Goal: Task Accomplishment & Management: Manage account settings

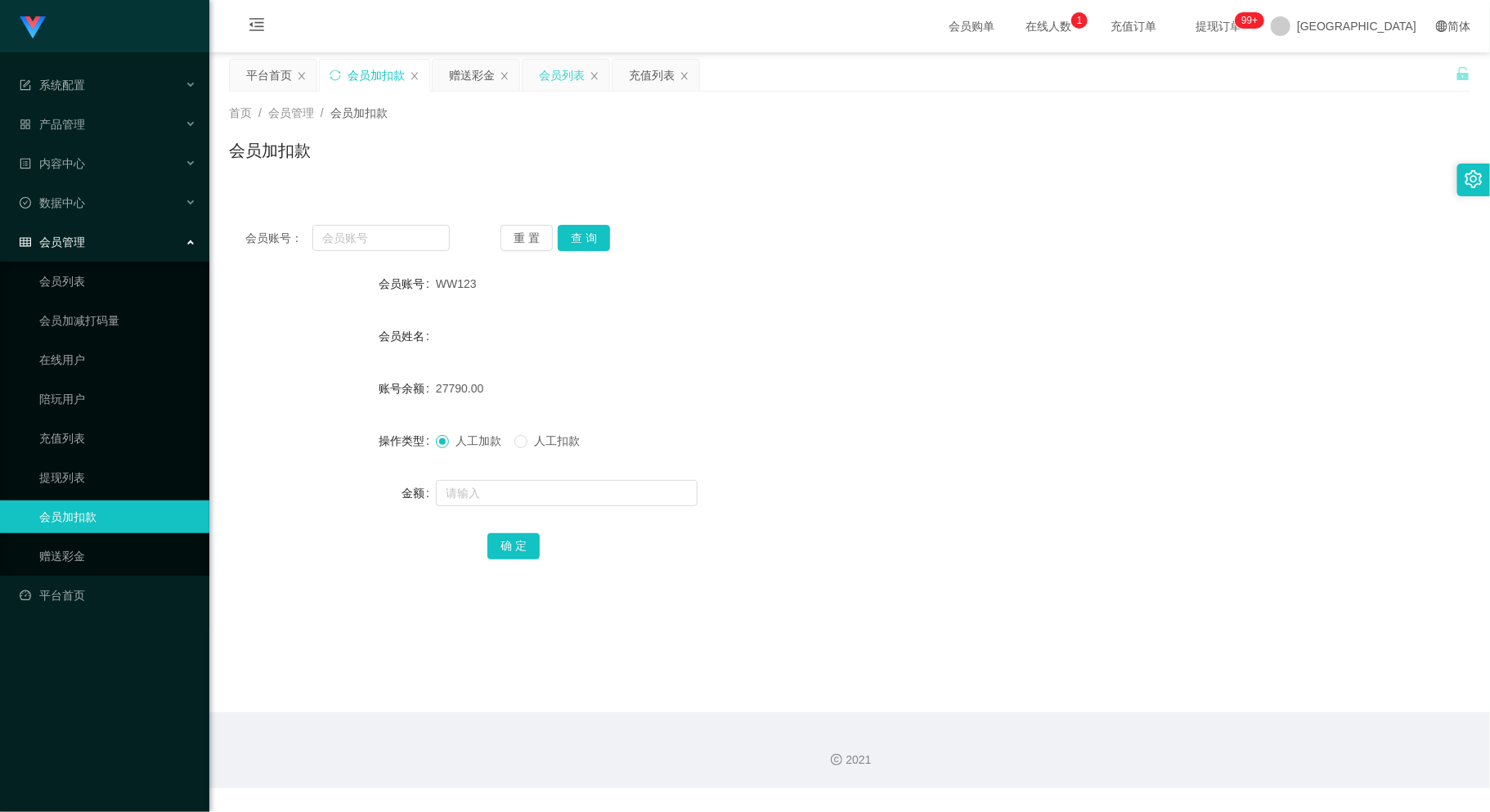
click at [561, 66] on div "会员列表" at bounding box center [562, 75] width 46 height 31
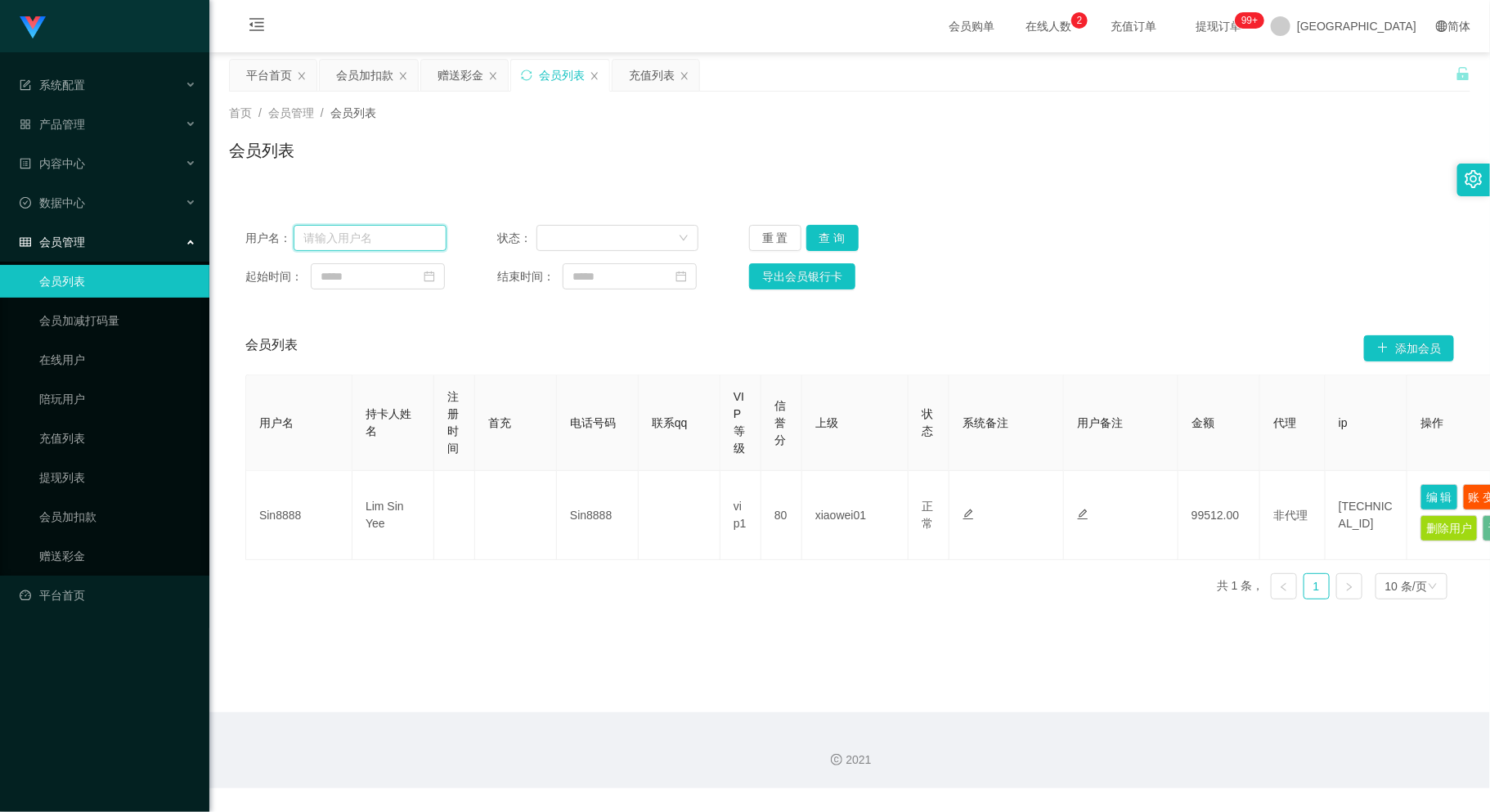
click at [380, 231] on input "text" at bounding box center [371, 238] width 154 height 27
paste input "9782"
type input "9782"
click at [838, 234] on button "查 询" at bounding box center [832, 238] width 52 height 27
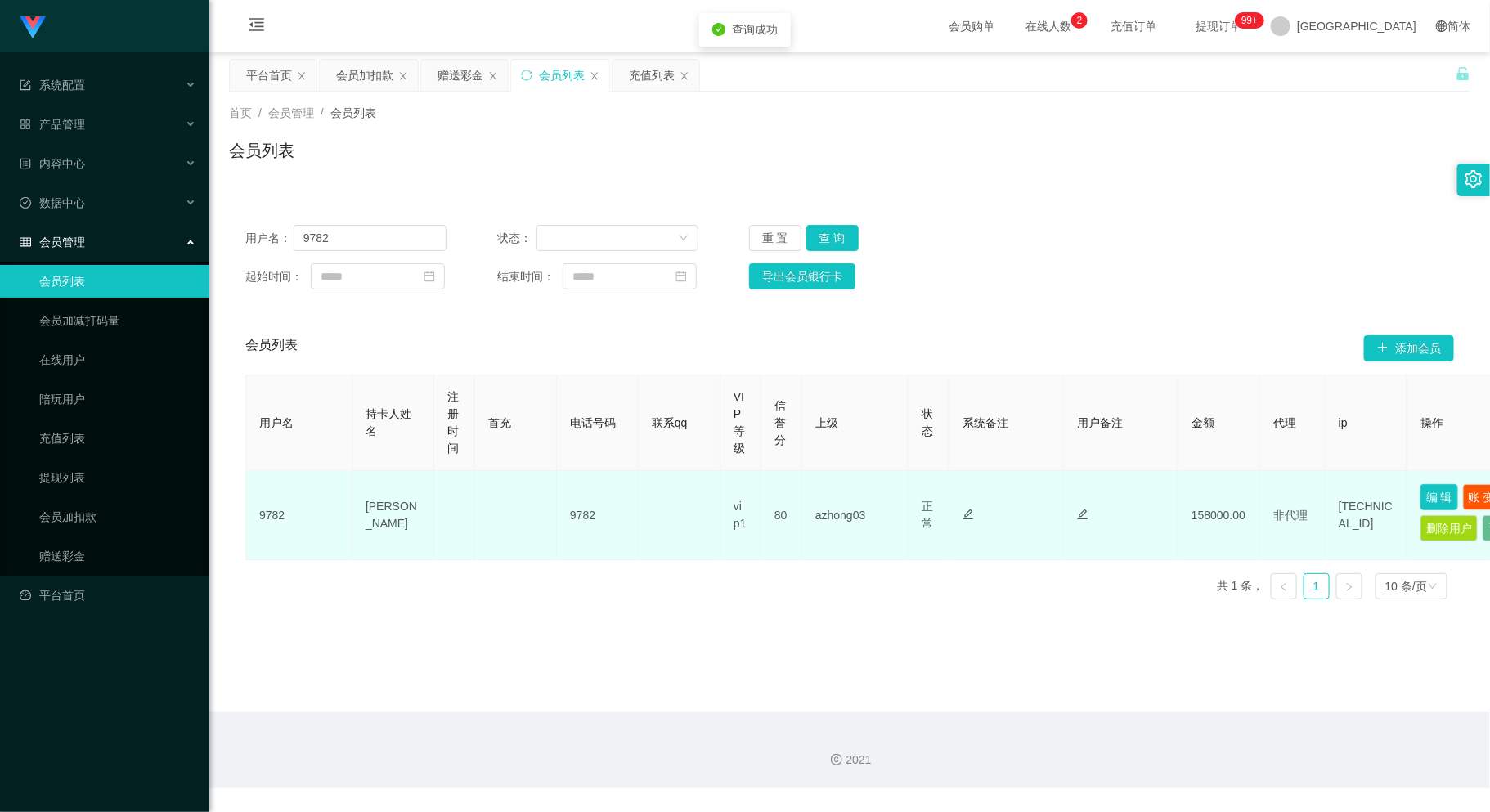
click at [1438, 494] on button "编 辑" at bounding box center [1440, 497] width 38 height 27
type input "9782"
type input "[PERSON_NAME]"
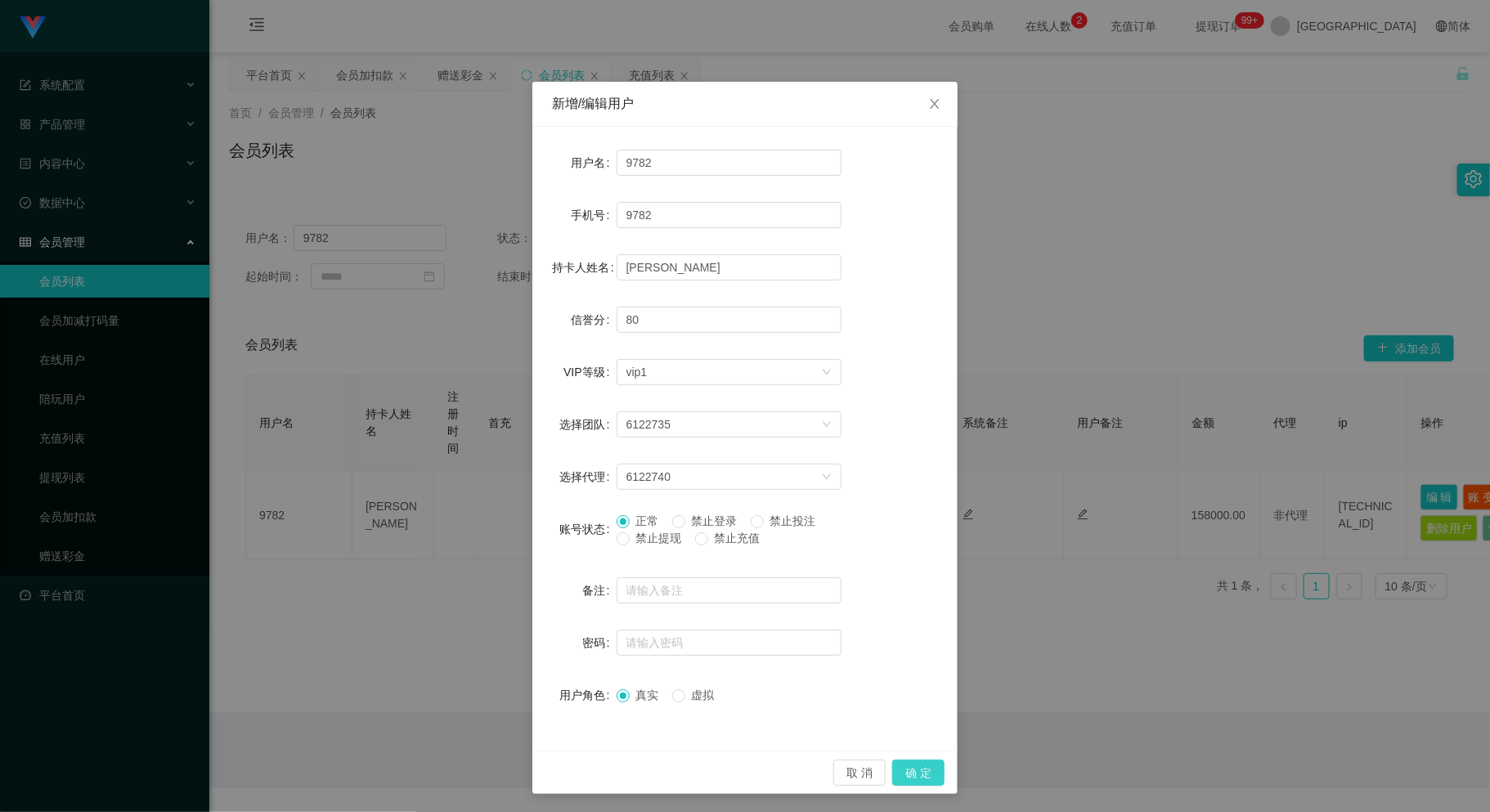
click at [908, 768] on button "确 定" at bounding box center [918, 773] width 52 height 27
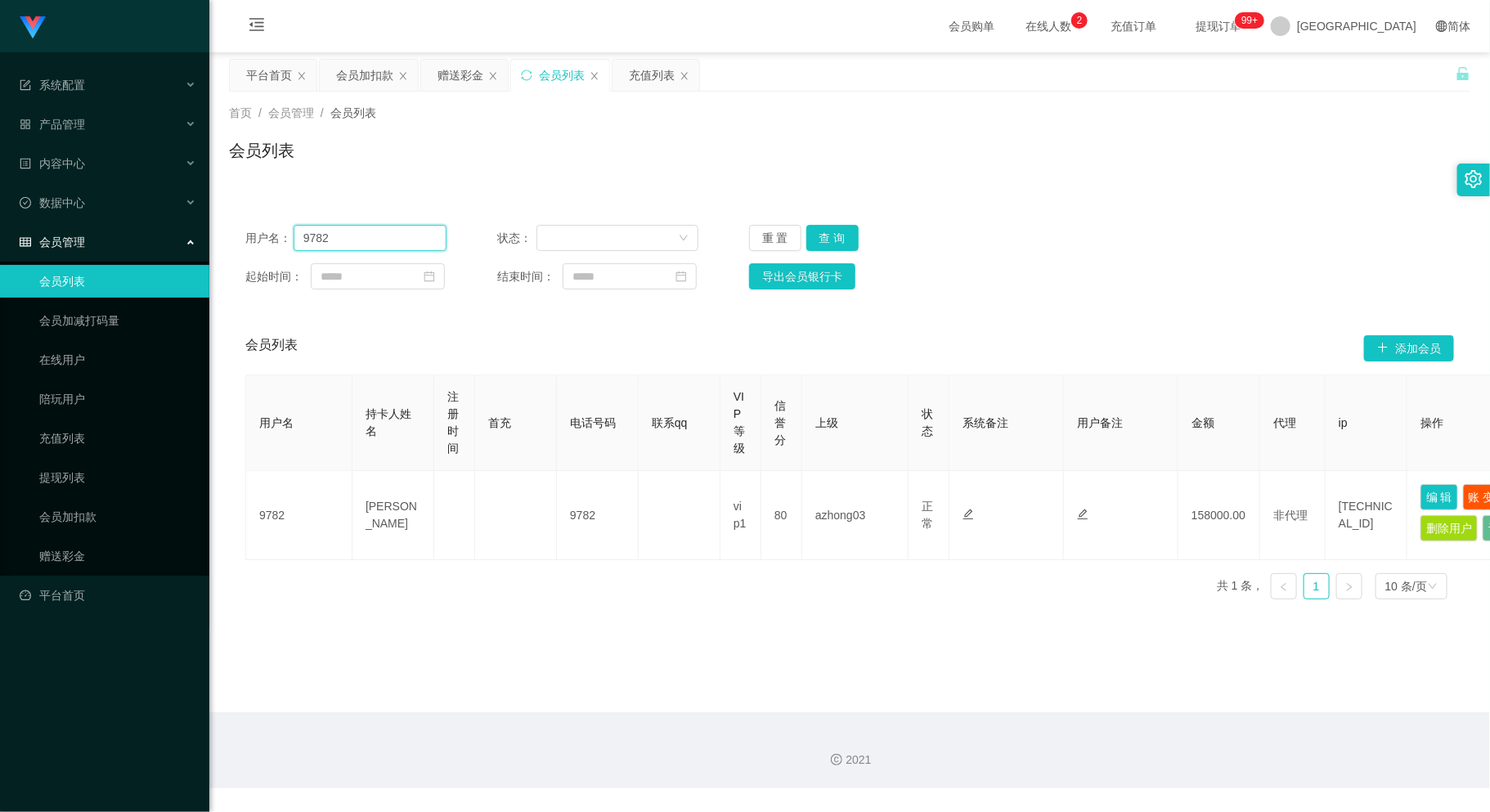
drag, startPoint x: 250, startPoint y: 238, endPoint x: 217, endPoint y: 241, distance: 33.1
click at [217, 241] on main "关闭左侧 关闭右侧 关闭其它 刷新页面 平台首页 会员加扣款 赠送彩金 会员列表 充值列表 首页 / 会员管理 / 会员列表 / 会员列表 用户名： 9782…" at bounding box center [850, 382] width 1281 height 660
click at [359, 66] on div "会员加扣款" at bounding box center [365, 75] width 57 height 31
